Goal: Task Accomplishment & Management: Complete application form

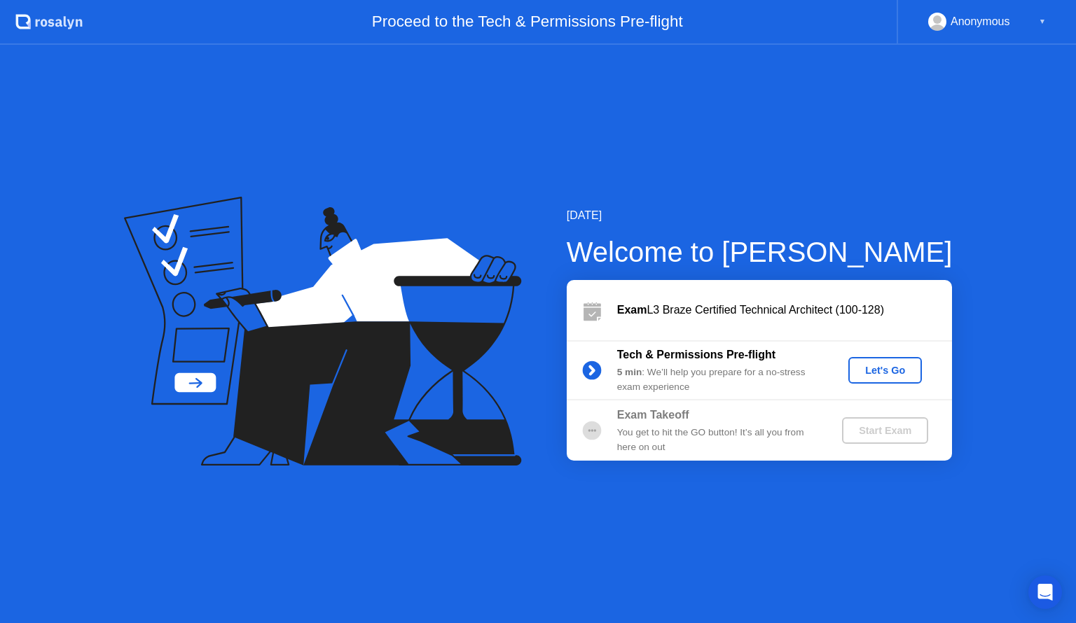
click at [877, 369] on div "Let's Go" at bounding box center [885, 370] width 62 height 11
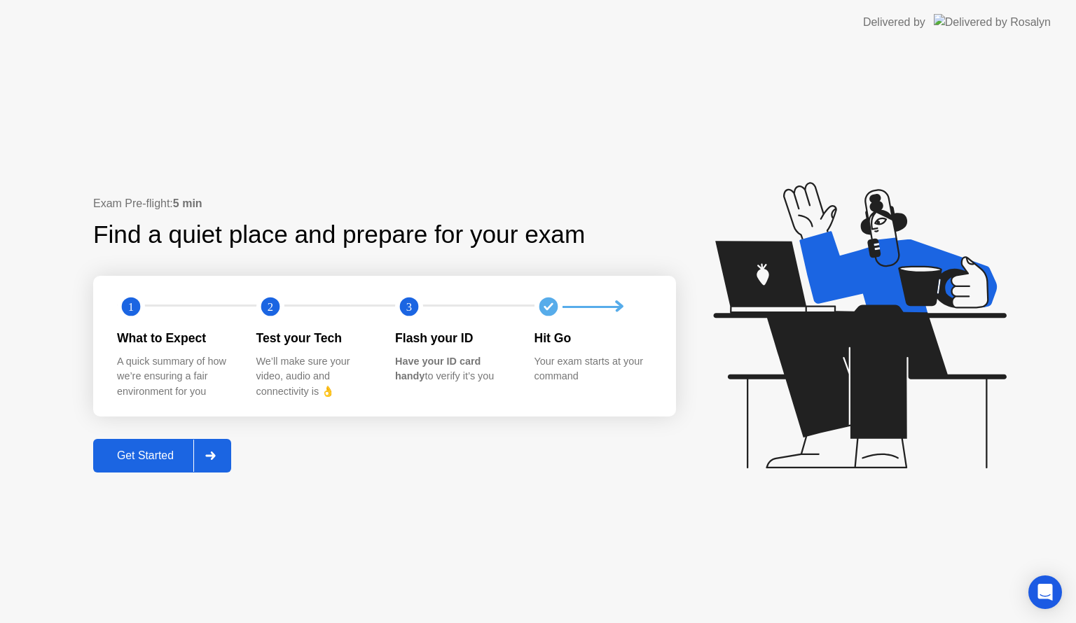
click at [210, 452] on icon at bounding box center [210, 456] width 11 height 8
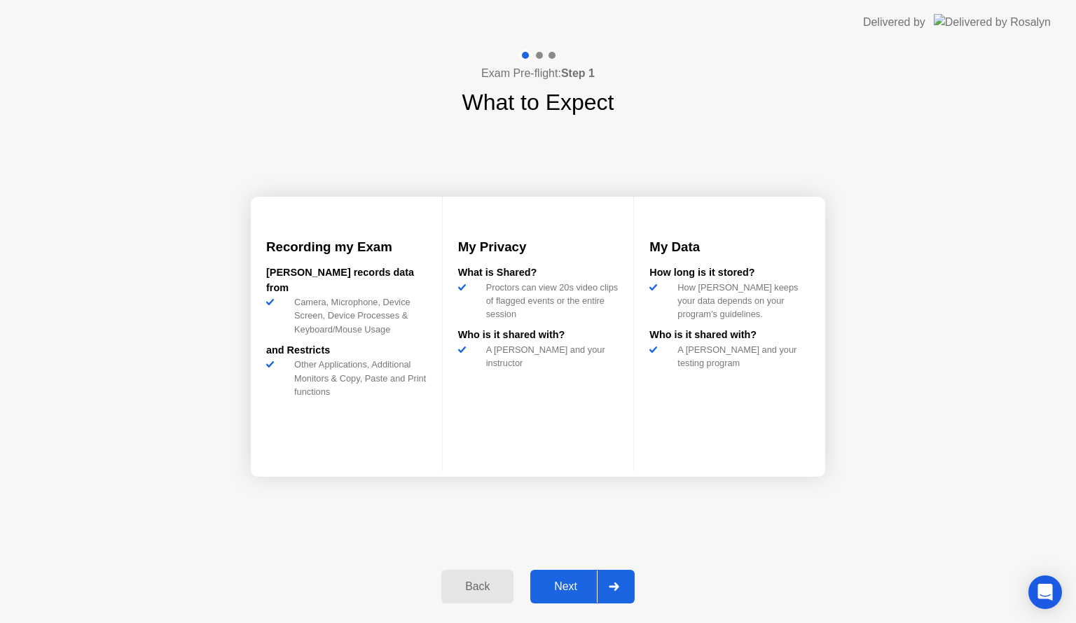
click at [616, 576] on div at bounding box center [614, 587] width 34 height 32
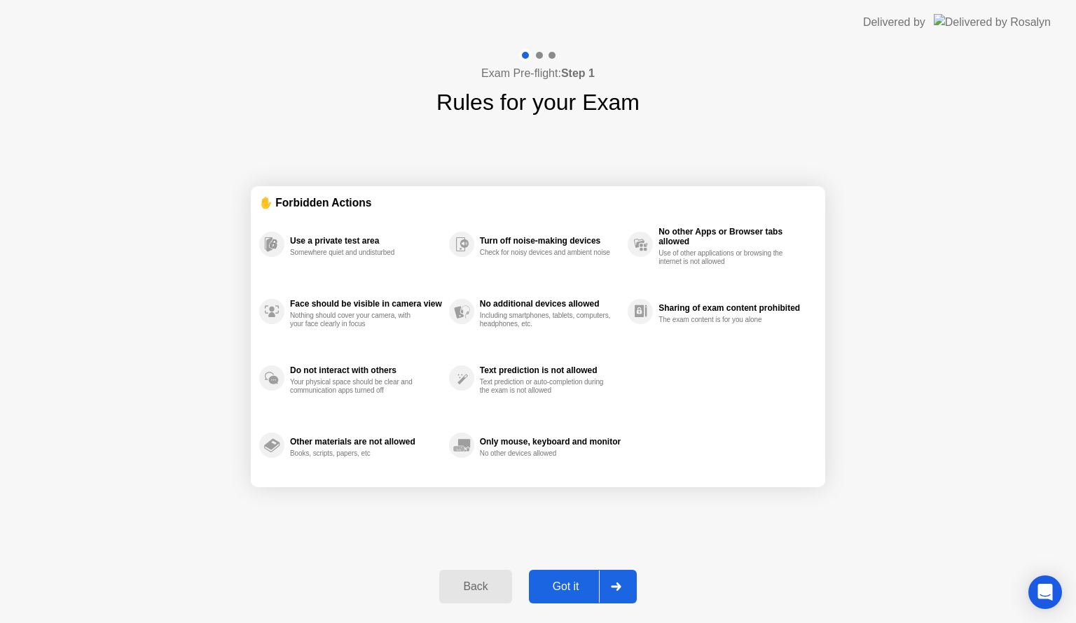
drag, startPoint x: 303, startPoint y: 254, endPoint x: 352, endPoint y: 241, distance: 50.8
click at [352, 241] on div "Use a private test area Somewhere quiet and undisturbed" at bounding box center [366, 244] width 152 height 25
click at [620, 583] on icon at bounding box center [616, 587] width 11 height 8
select select "**********"
select select "*******"
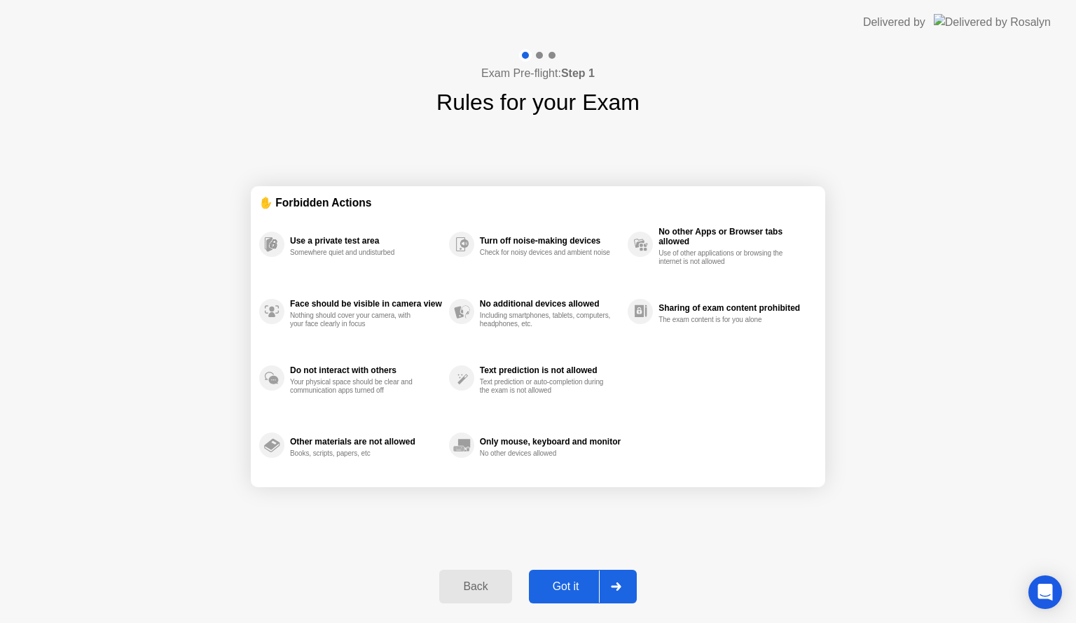
select select "*******"
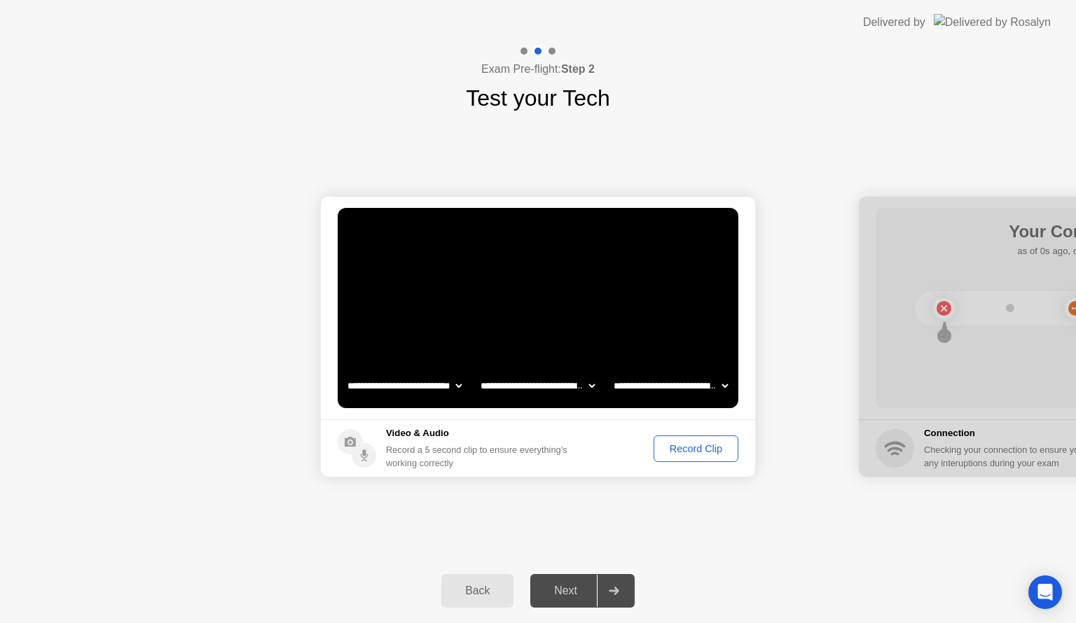
click at [678, 444] on div "Record Clip" at bounding box center [695, 448] width 75 height 11
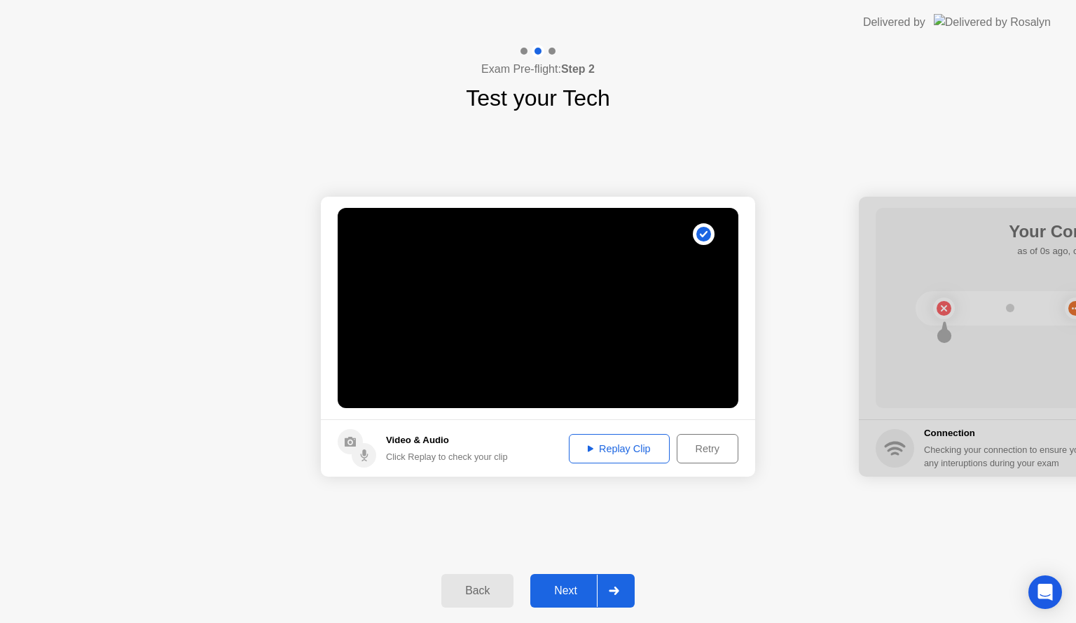
click at [690, 445] on div "Retry" at bounding box center [707, 448] width 52 height 11
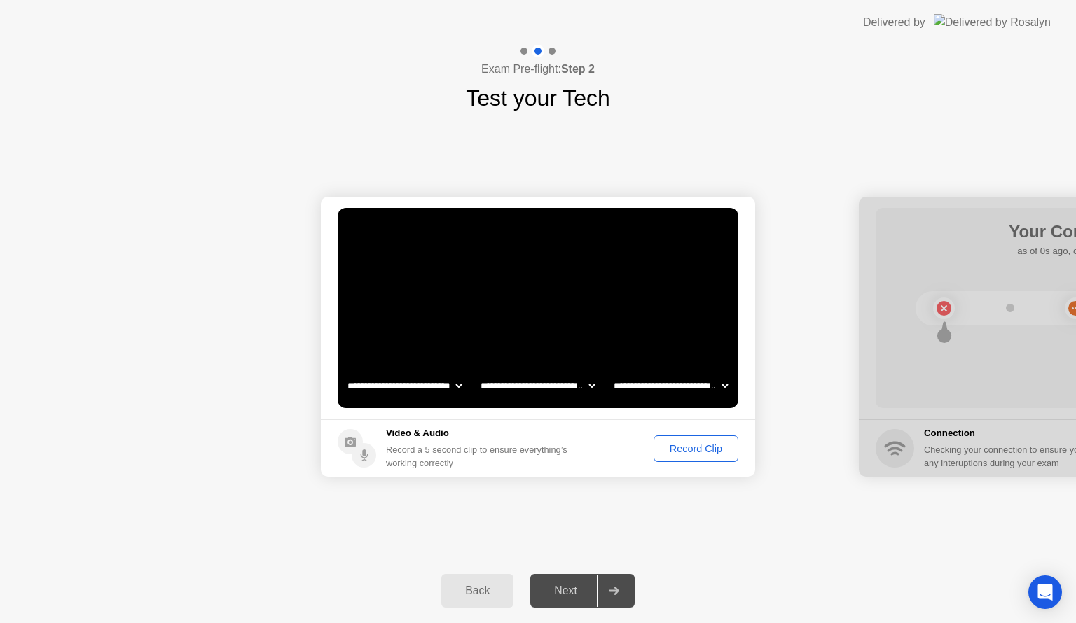
click at [679, 454] on div "Record Clip" at bounding box center [695, 448] width 75 height 11
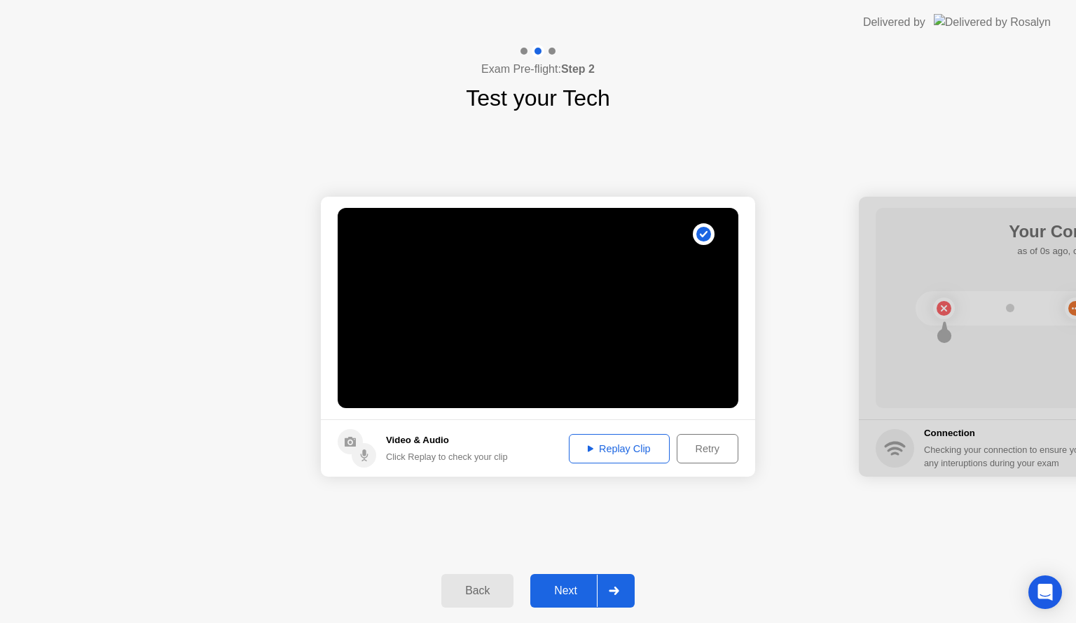
click at [637, 446] on div "Replay Clip" at bounding box center [619, 448] width 91 height 11
click at [613, 595] on div at bounding box center [614, 591] width 34 height 32
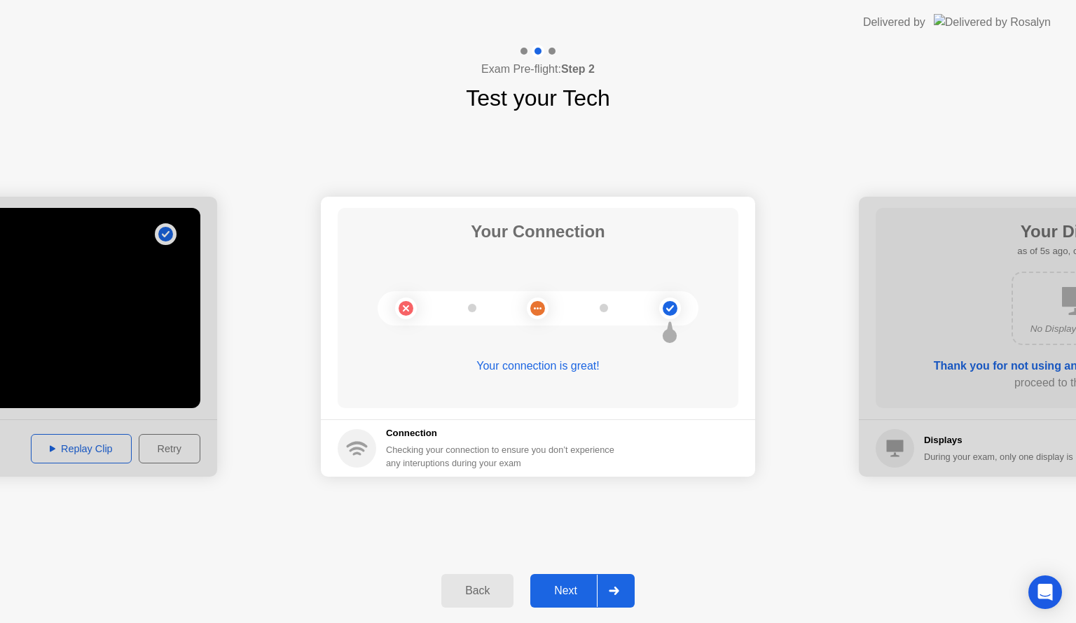
click at [618, 590] on icon at bounding box center [614, 591] width 10 height 8
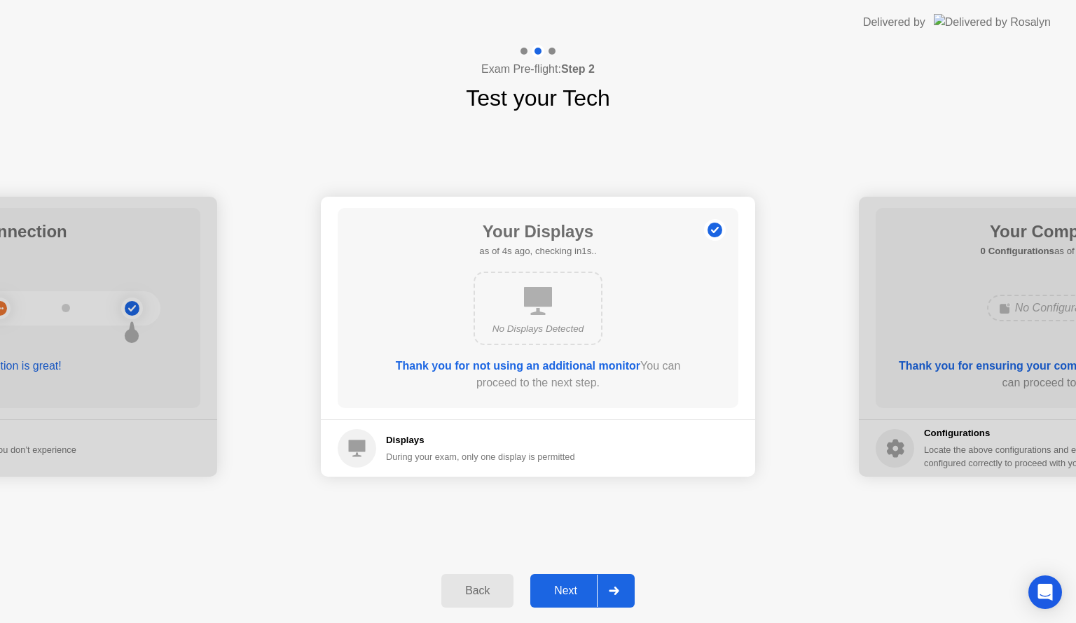
click at [622, 585] on div at bounding box center [614, 591] width 34 height 32
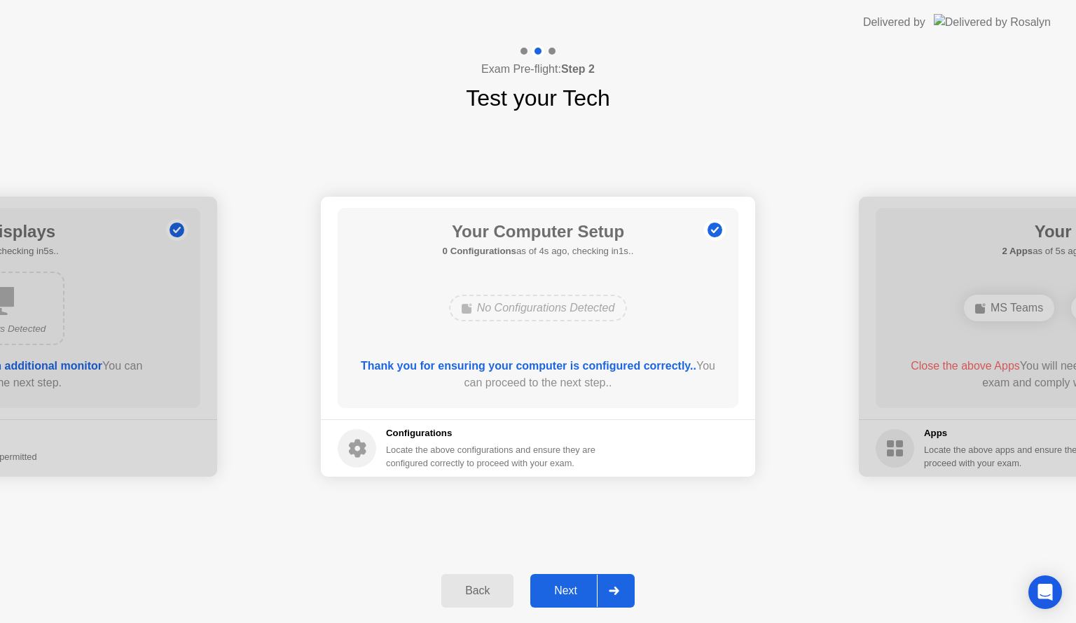
click at [622, 585] on div at bounding box center [614, 591] width 34 height 32
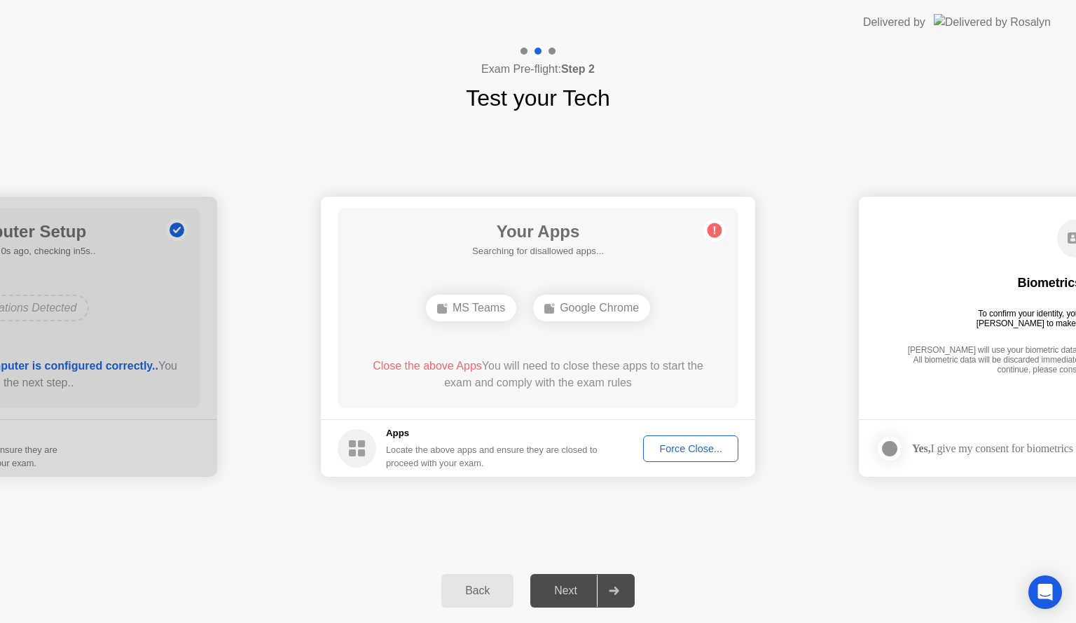
click at [662, 448] on div "Force Close..." at bounding box center [690, 448] width 85 height 11
click at [689, 450] on div "Force Close..." at bounding box center [690, 448] width 85 height 11
click at [552, 391] on div "Close the above Apps You will need to close these apps to start the exam and co…" at bounding box center [538, 377] width 361 height 39
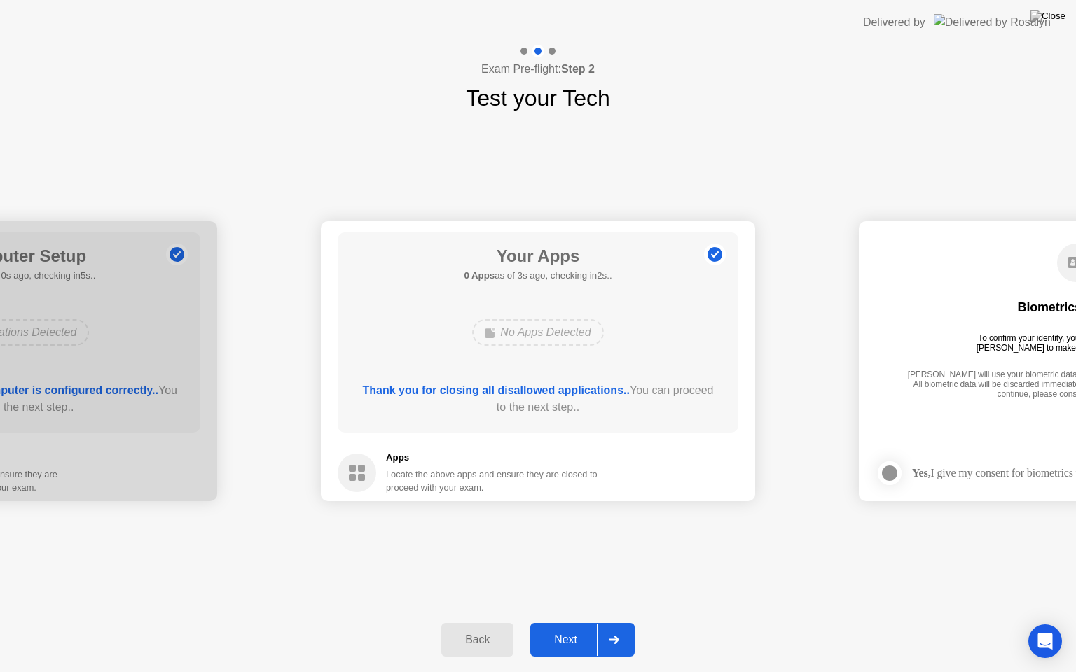
click at [630, 623] on div at bounding box center [614, 640] width 34 height 32
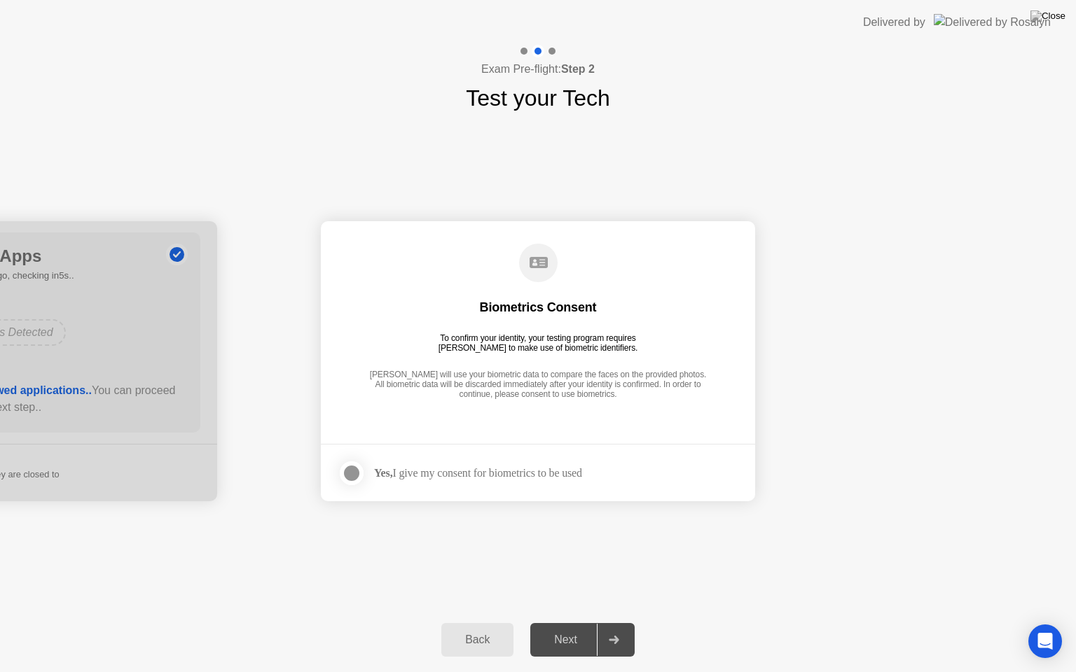
click at [616, 623] on icon at bounding box center [614, 640] width 10 height 8
click at [352, 469] on div at bounding box center [351, 473] width 17 height 17
click at [617, 623] on div at bounding box center [614, 640] width 34 height 32
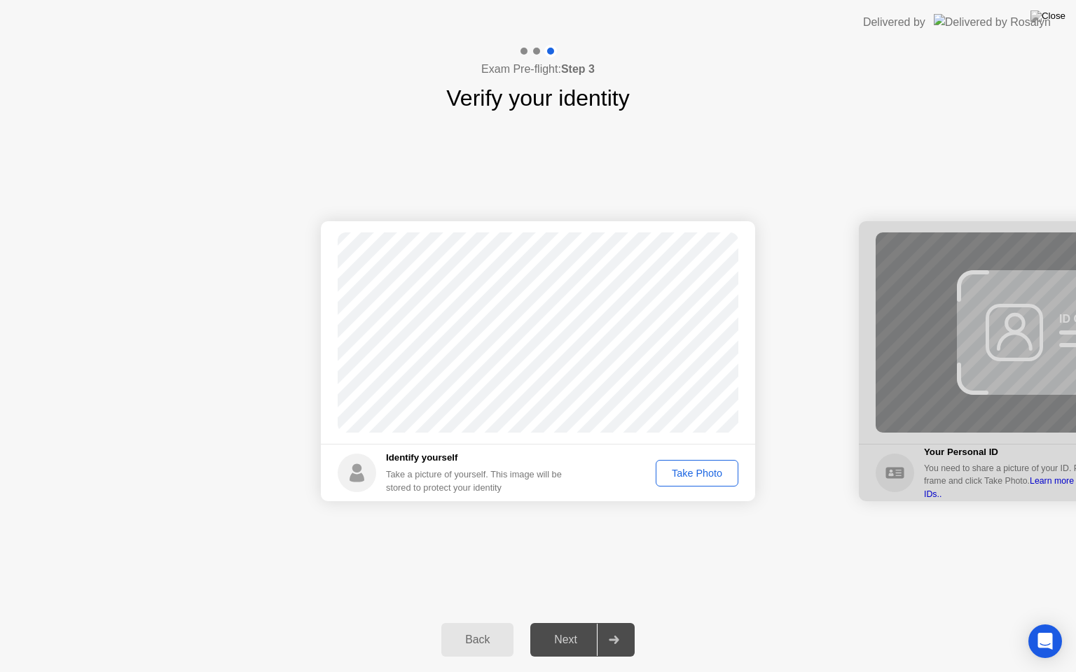
click at [674, 470] on div "Take Photo" at bounding box center [696, 473] width 73 height 11
click at [496, 623] on div "Back" at bounding box center [477, 640] width 64 height 13
select select "**********"
select select "*******"
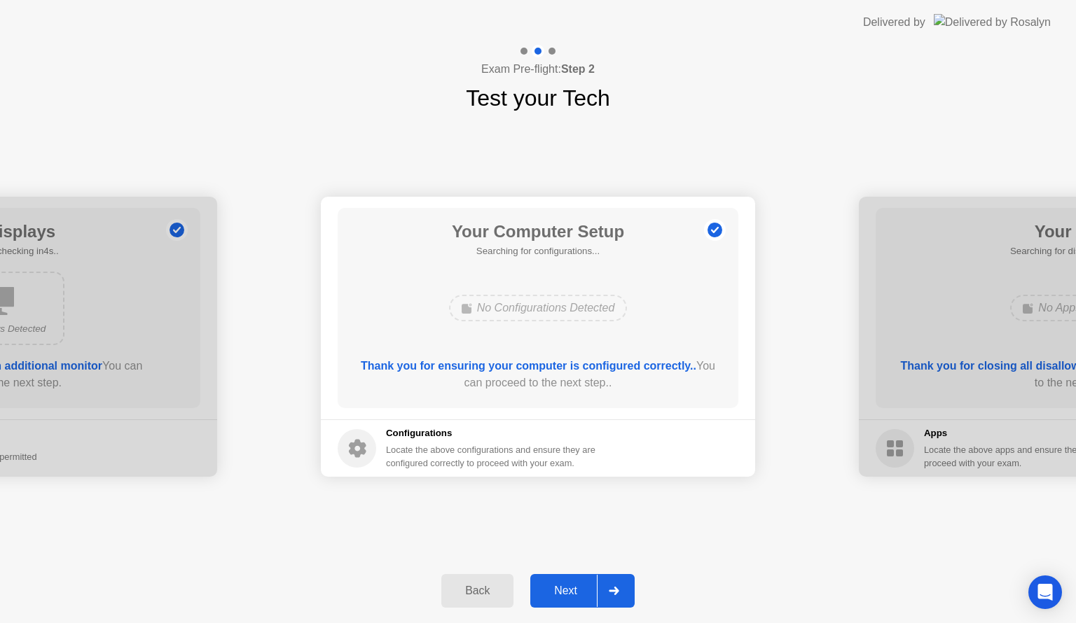
click at [610, 593] on icon at bounding box center [614, 591] width 11 height 8
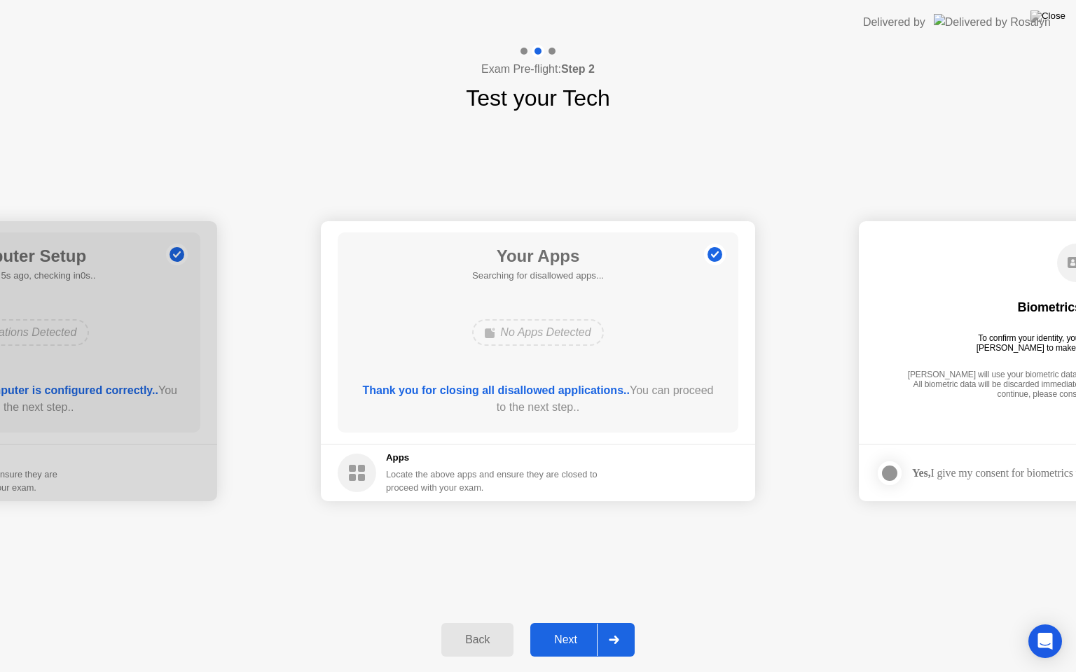
click at [623, 623] on div at bounding box center [614, 640] width 34 height 32
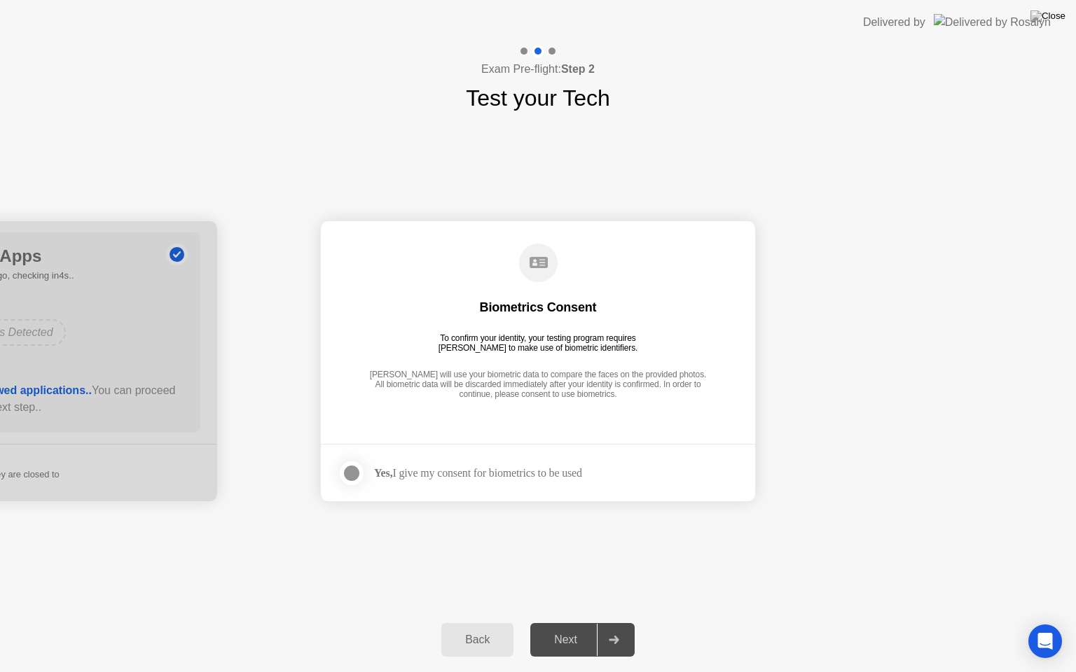
click at [347, 472] on div at bounding box center [351, 473] width 17 height 17
click at [616, 623] on div at bounding box center [614, 640] width 34 height 32
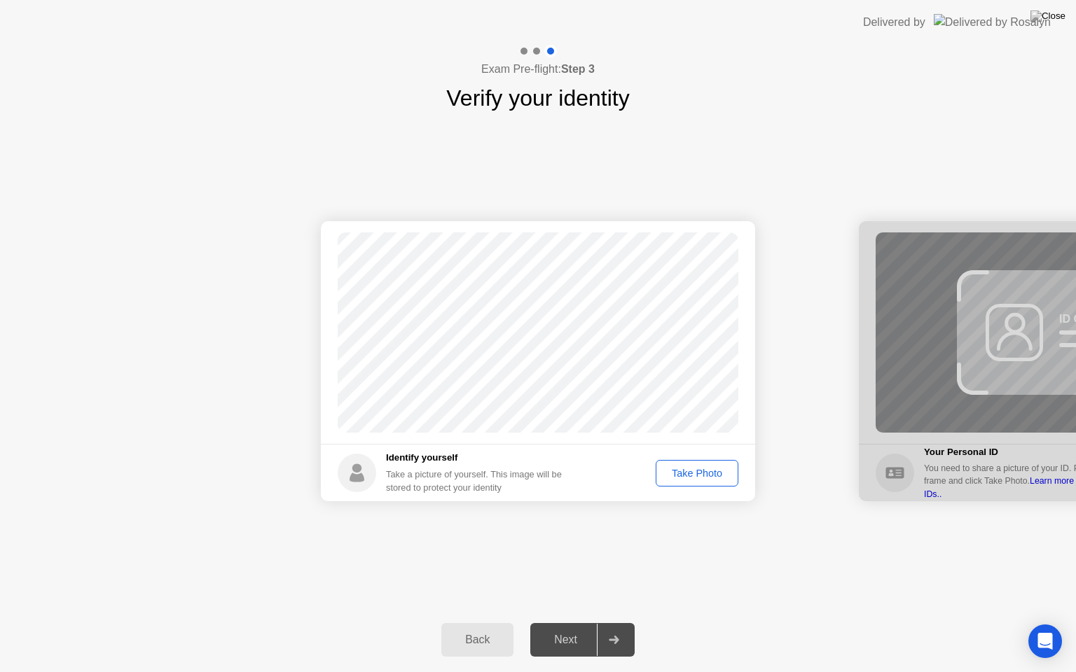
click at [698, 471] on div "Take Photo" at bounding box center [696, 473] width 73 height 11
click at [610, 623] on icon at bounding box center [614, 640] width 11 height 8
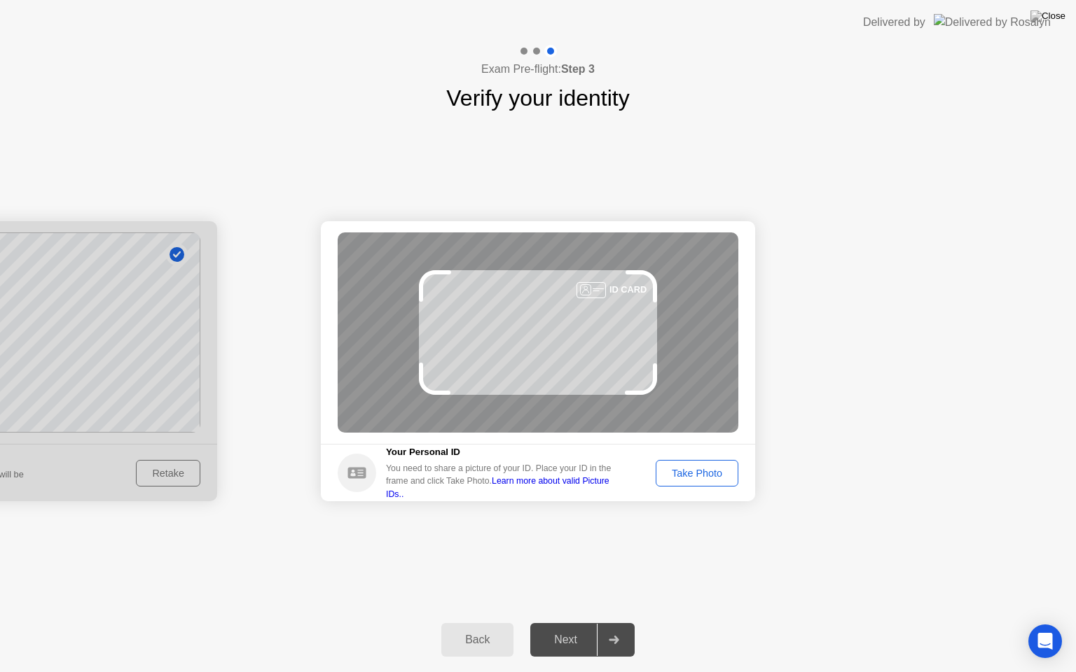
click at [566, 336] on div "ID CARD" at bounding box center [538, 332] width 401 height 200
click at [669, 469] on div "Take Photo" at bounding box center [696, 473] width 73 height 11
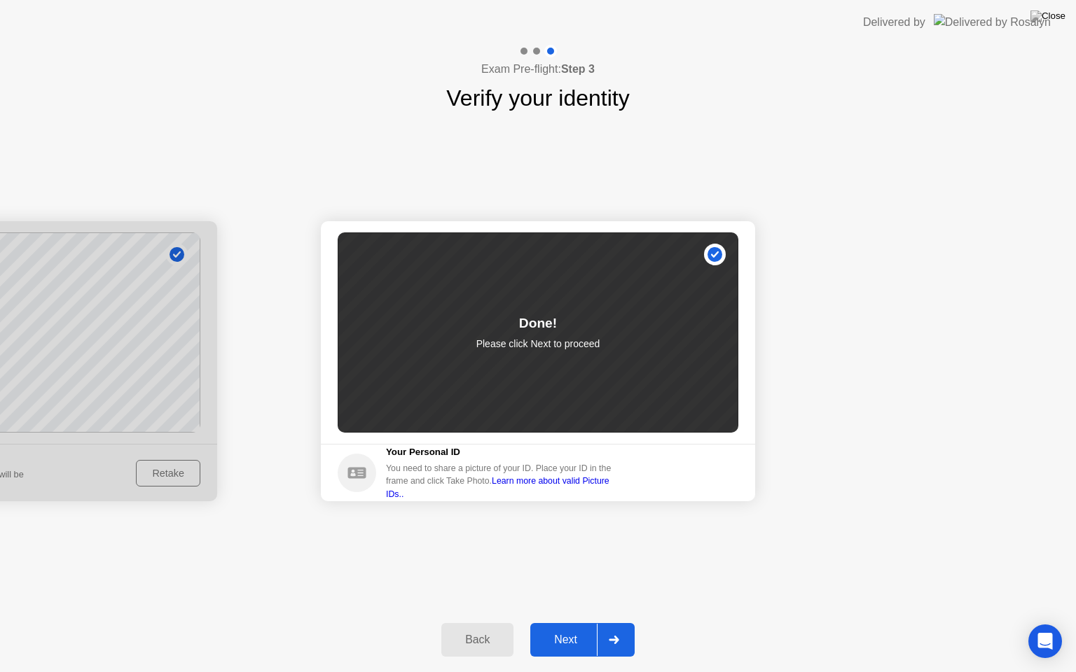
click at [623, 623] on div at bounding box center [614, 640] width 34 height 32
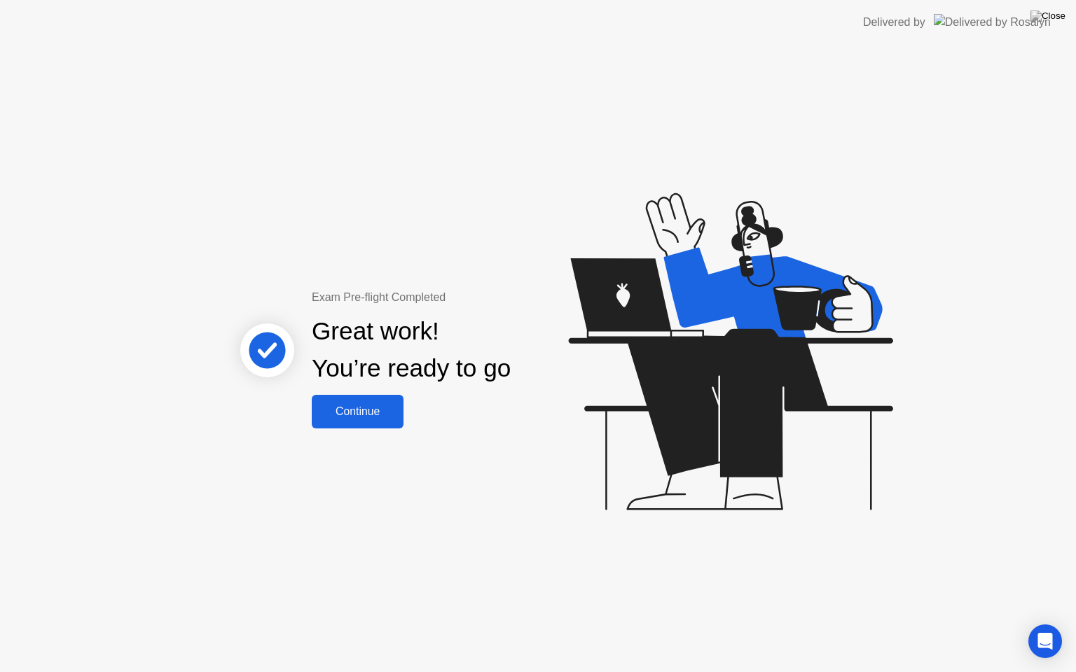
click at [373, 412] on div "Continue" at bounding box center [357, 411] width 83 height 13
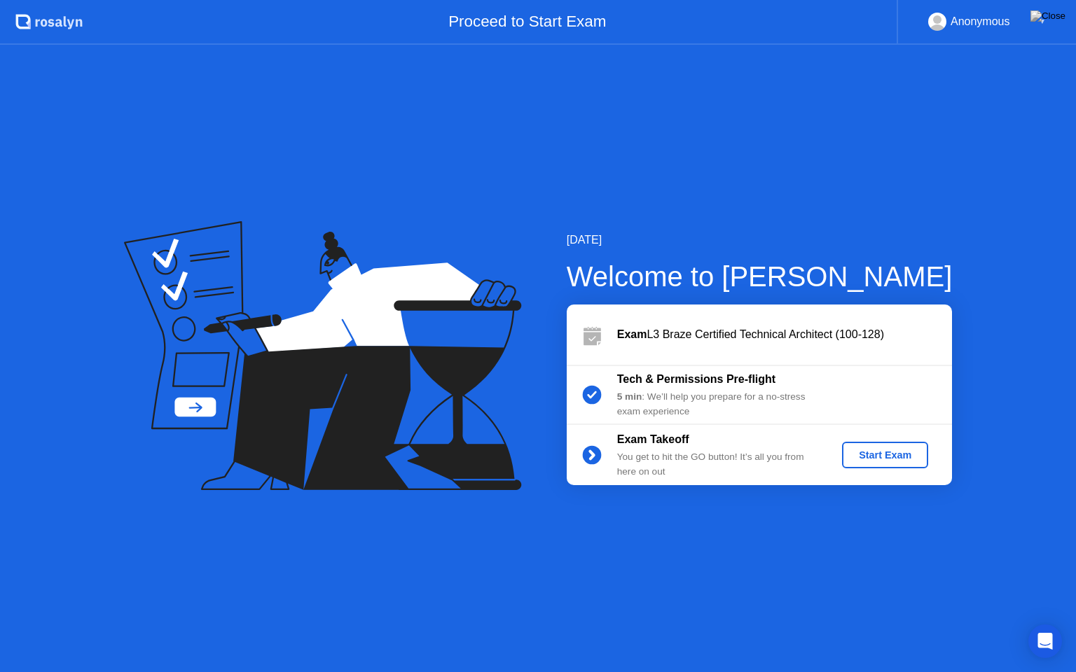
click at [874, 454] on div "Start Exam" at bounding box center [884, 455] width 75 height 11
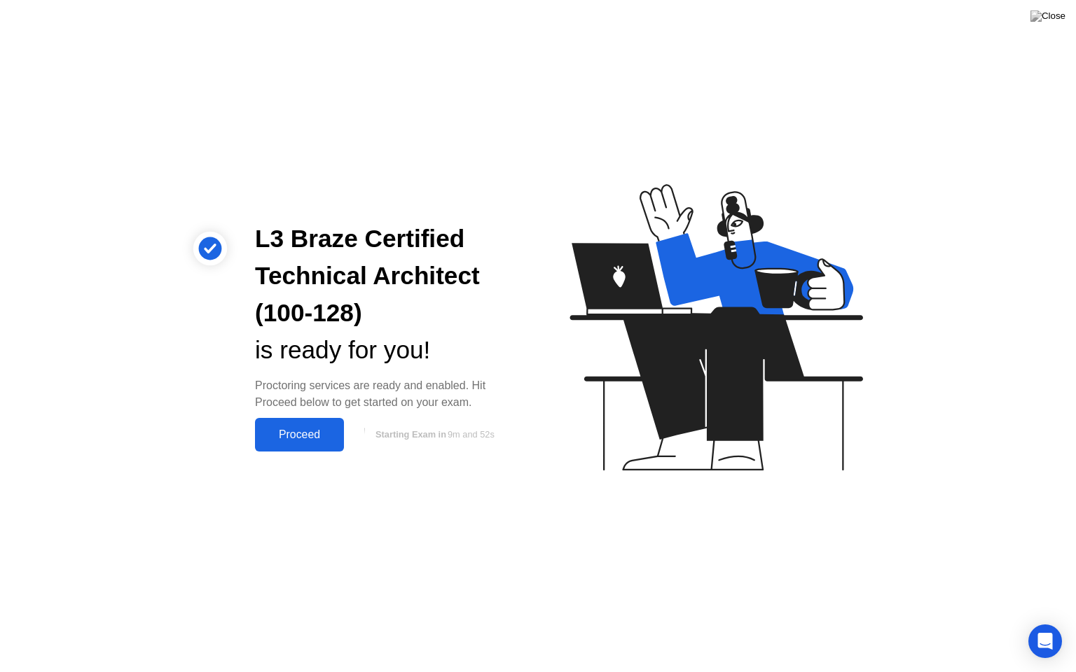
click at [317, 429] on div "Proceed" at bounding box center [299, 435] width 81 height 13
